Goal: Navigation & Orientation: Go to known website

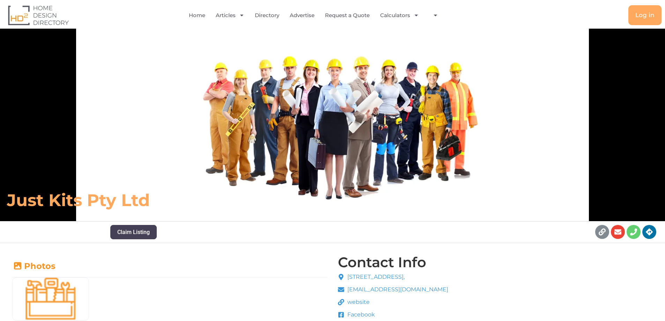
click at [355, 301] on span "website" at bounding box center [358, 302] width 24 height 8
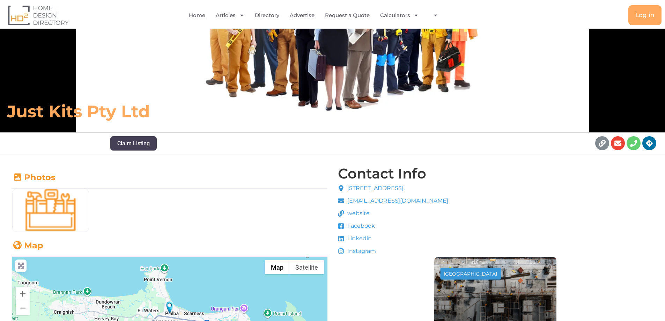
scroll to position [105, 0]
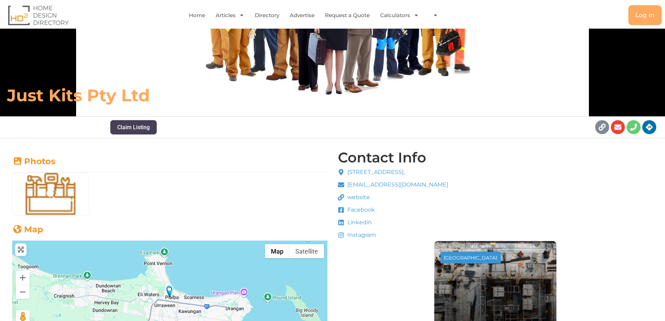
click at [52, 194] on icon at bounding box center [50, 194] width 8 height 8
